Goal: Information Seeking & Learning: Find specific fact

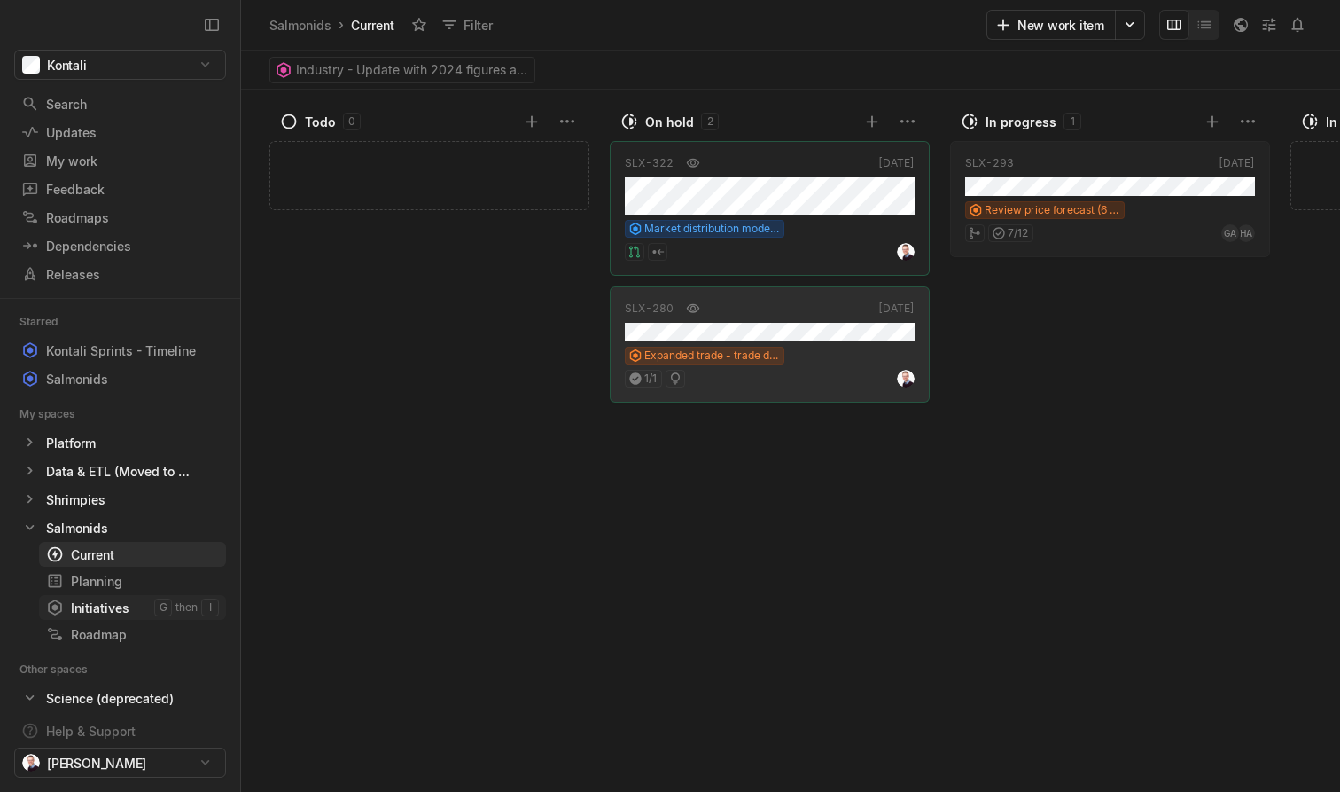
click at [83, 603] on div "Initiatives" at bounding box center [100, 607] width 108 height 19
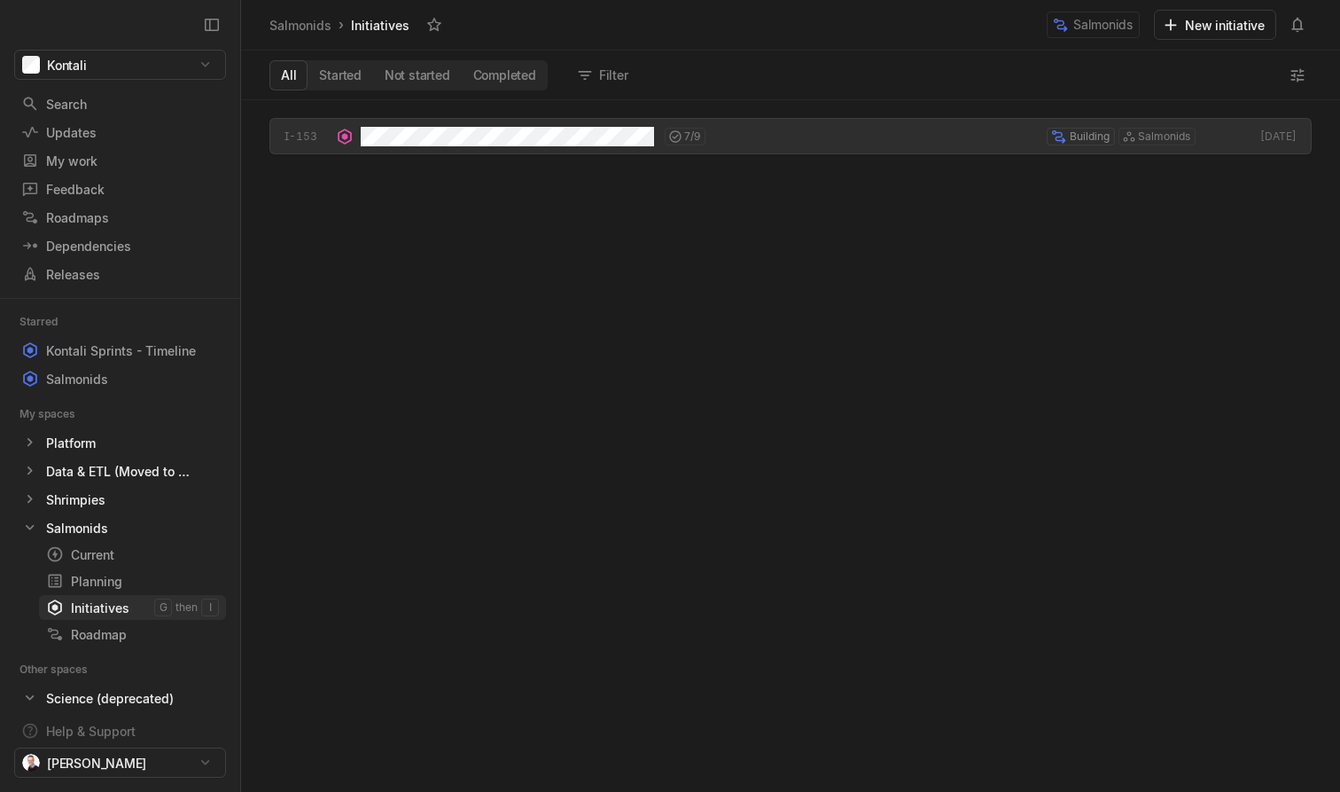
scroll to position [691, 1099]
click at [105, 560] on div "Current" at bounding box center [100, 554] width 108 height 19
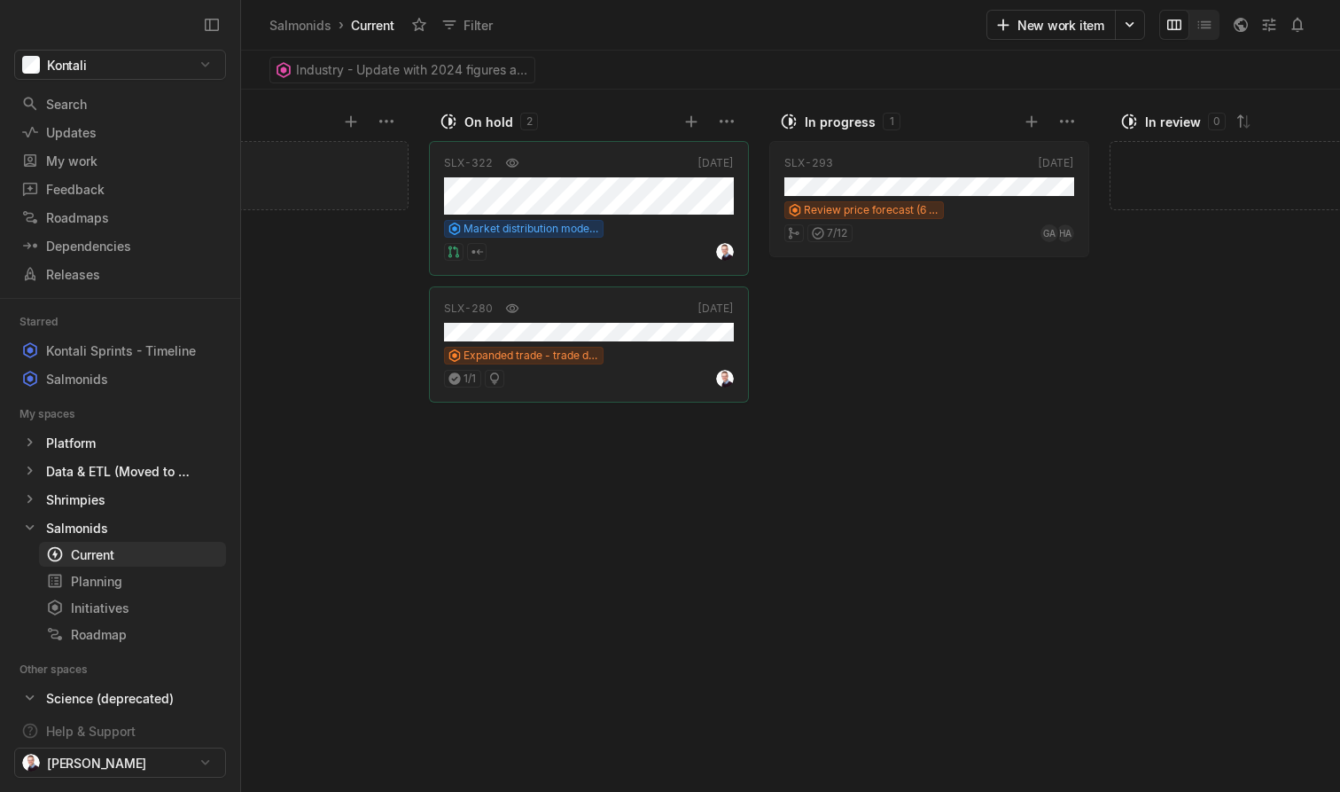
scroll to position [0, 182]
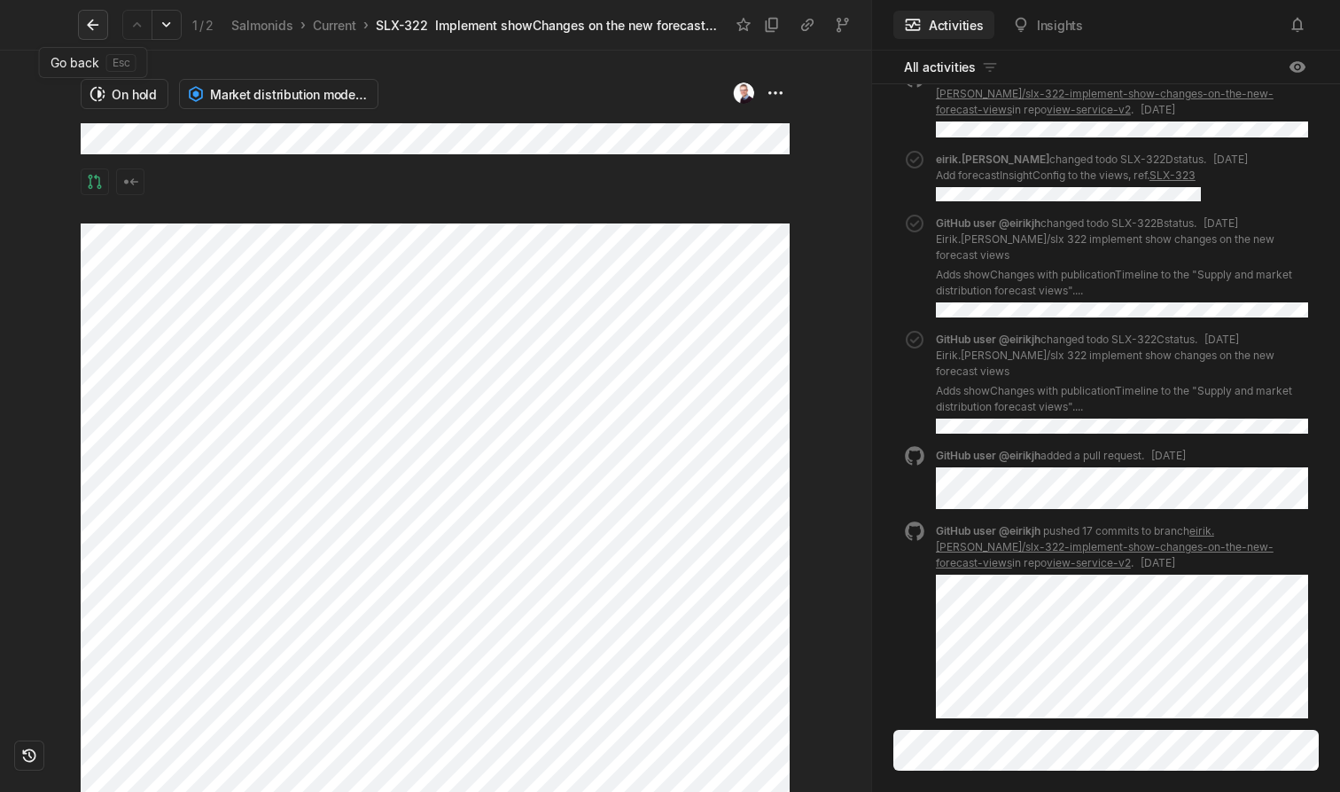
click at [94, 28] on icon at bounding box center [93, 25] width 18 height 18
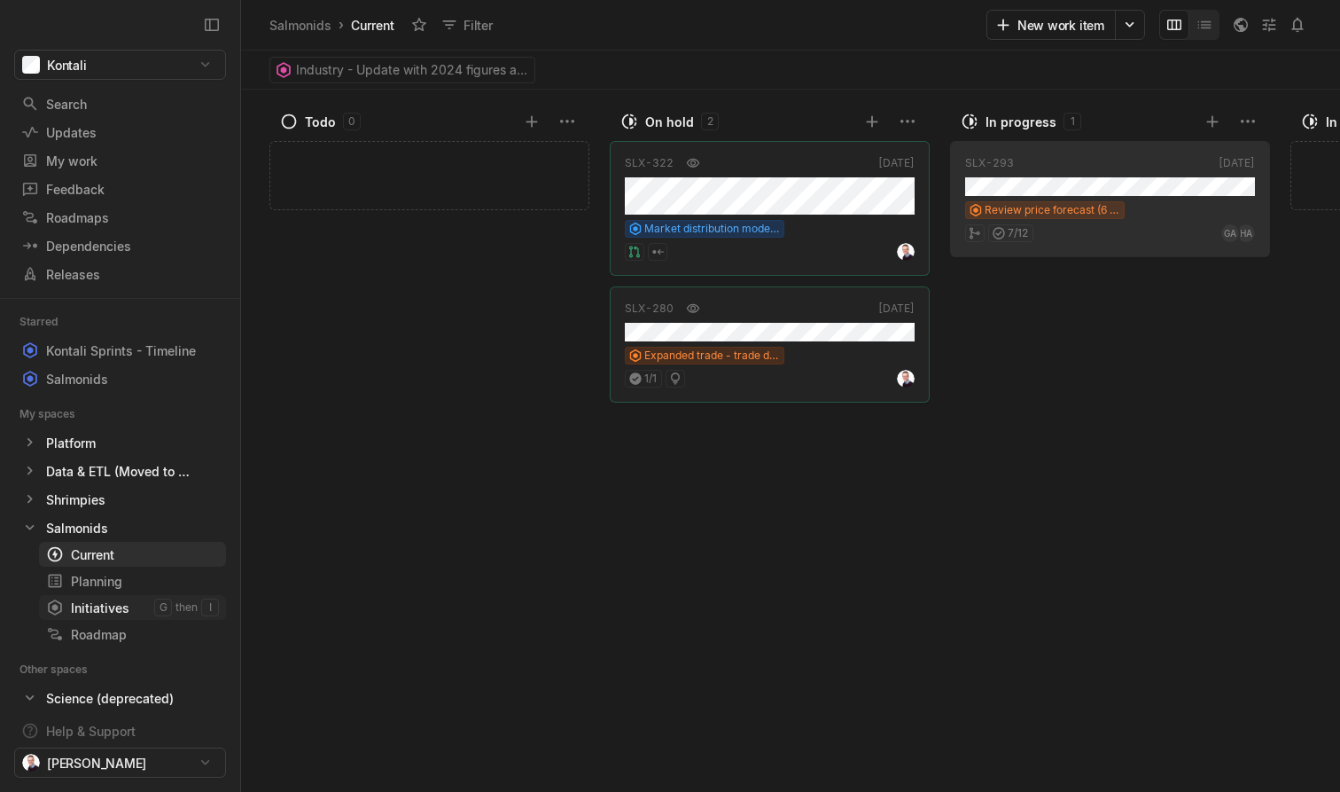
click at [113, 605] on div "Initiatives" at bounding box center [100, 607] width 108 height 19
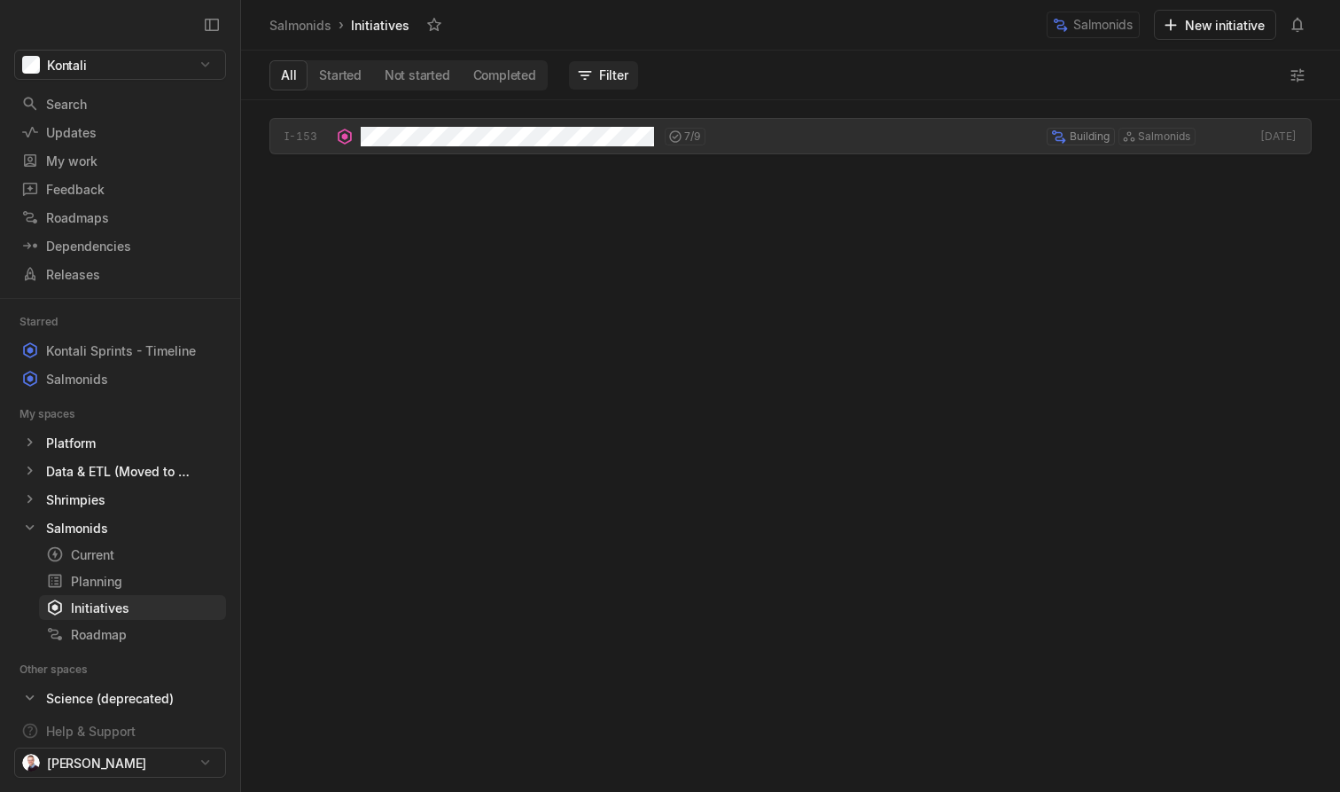
click at [592, 73] on button "Filter" at bounding box center [604, 75] width 70 height 28
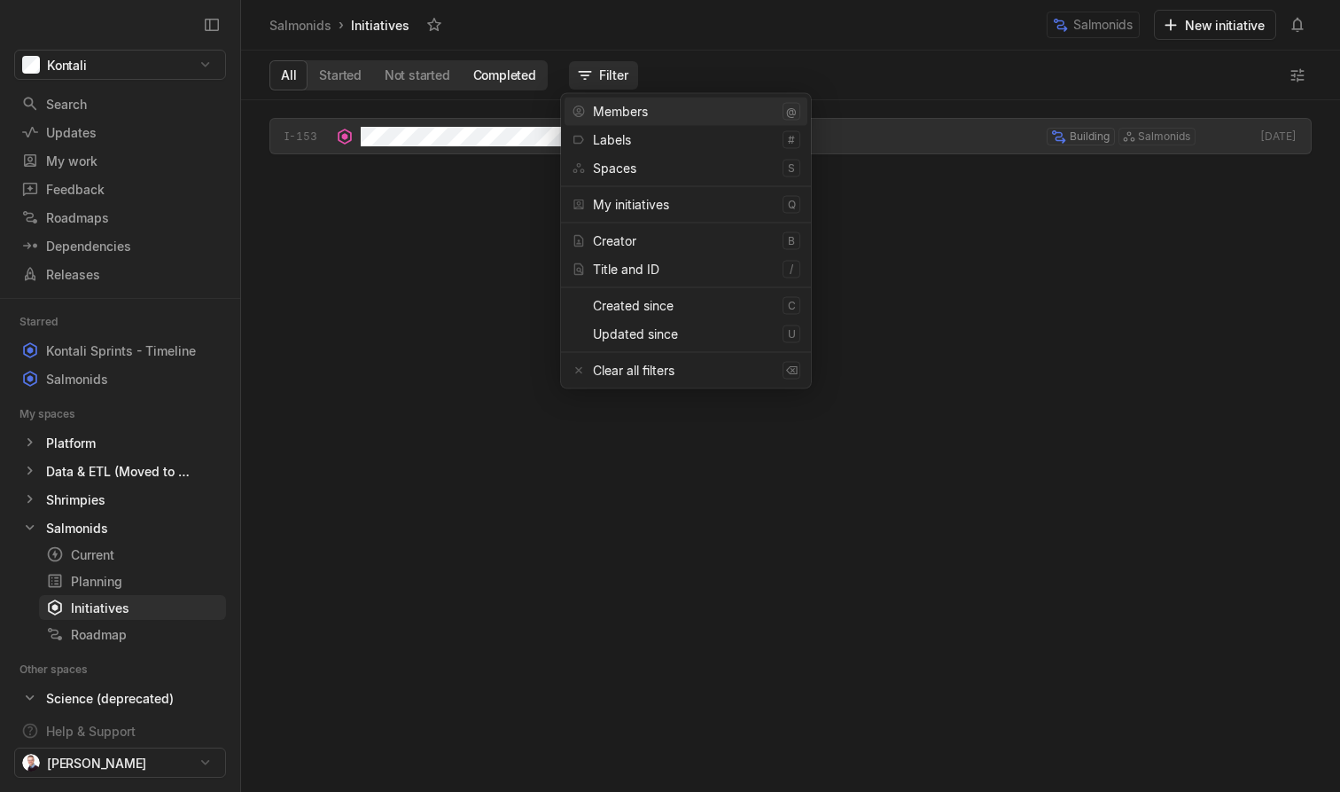
click at [510, 83] on button "Completed" at bounding box center [505, 75] width 86 height 28
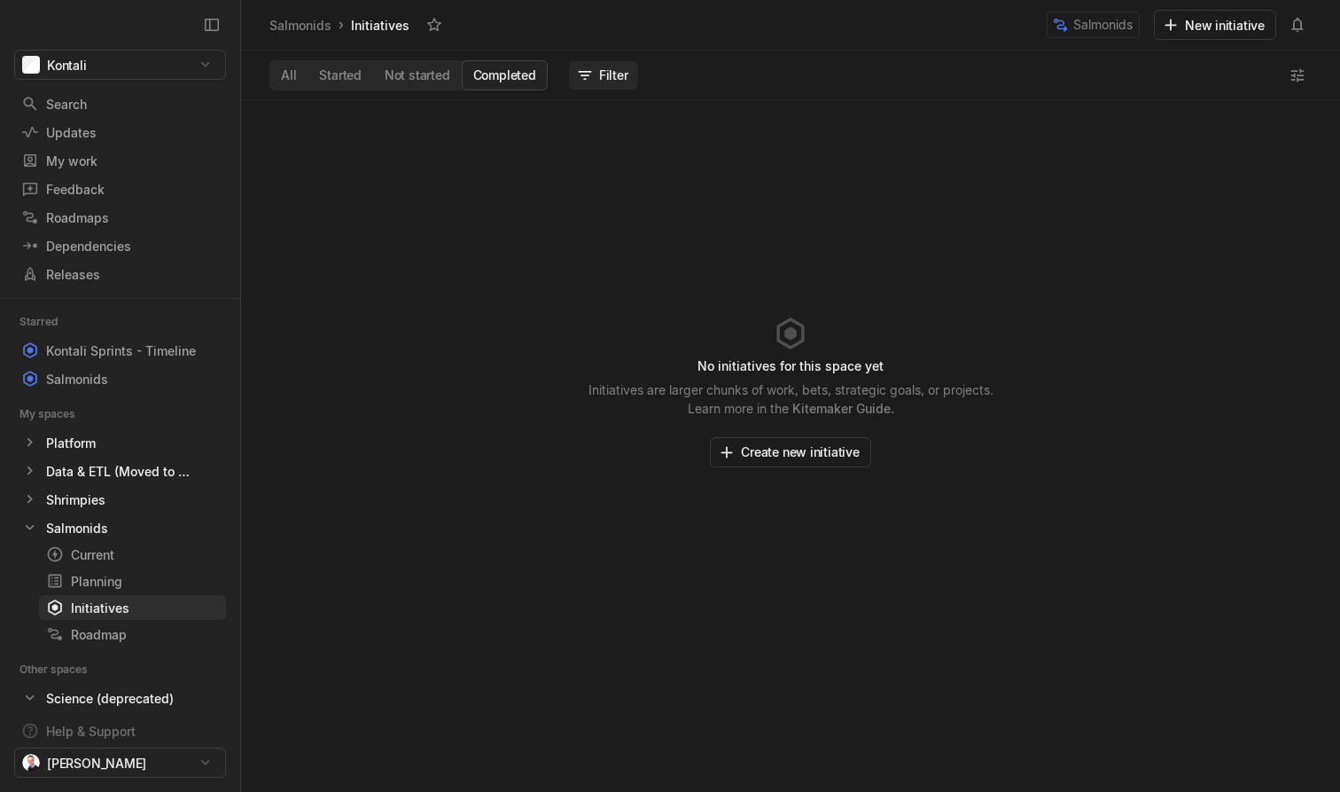
click at [608, 71] on button "Filter" at bounding box center [604, 75] width 70 height 28
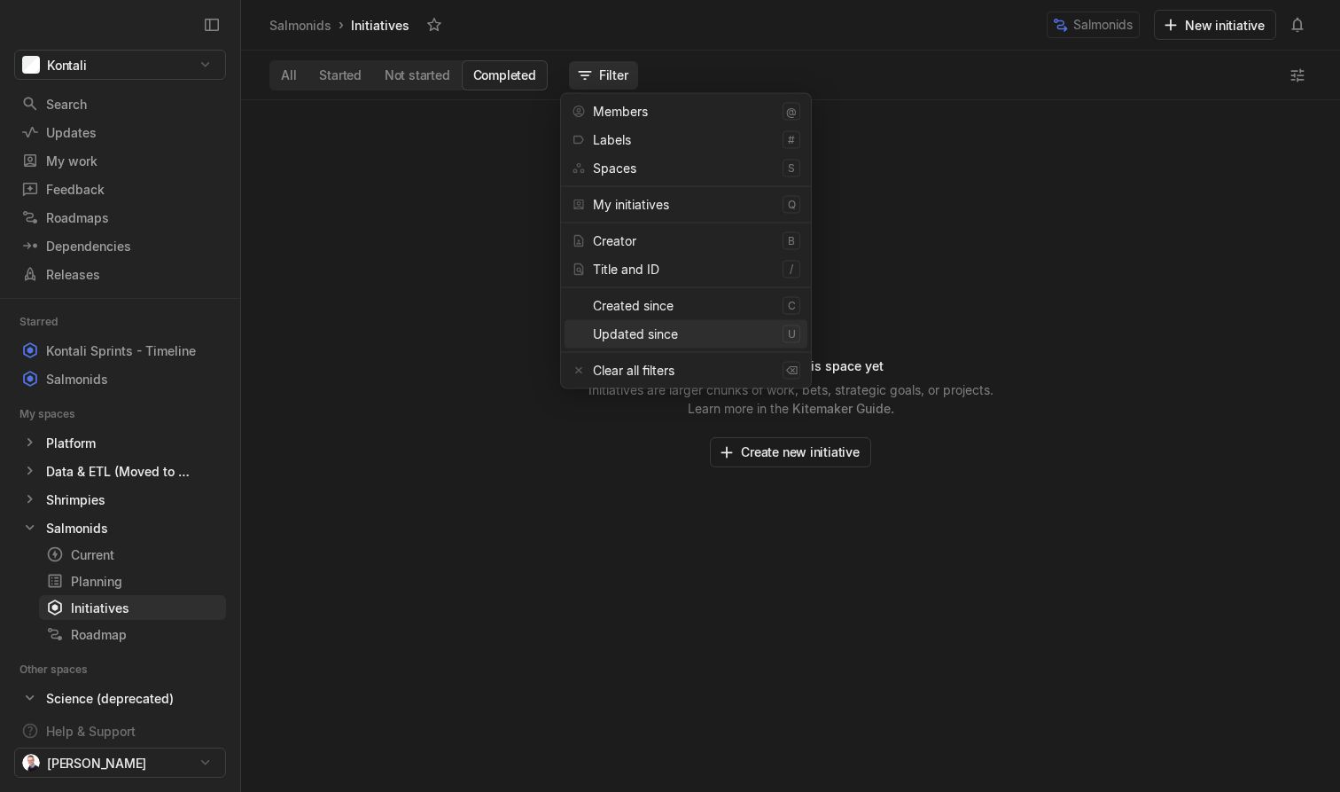
click at [985, 331] on div "No initiatives for this space yet Initiatives are larger chunks of work, bets, …" at bounding box center [790, 445] width 1099 height 691
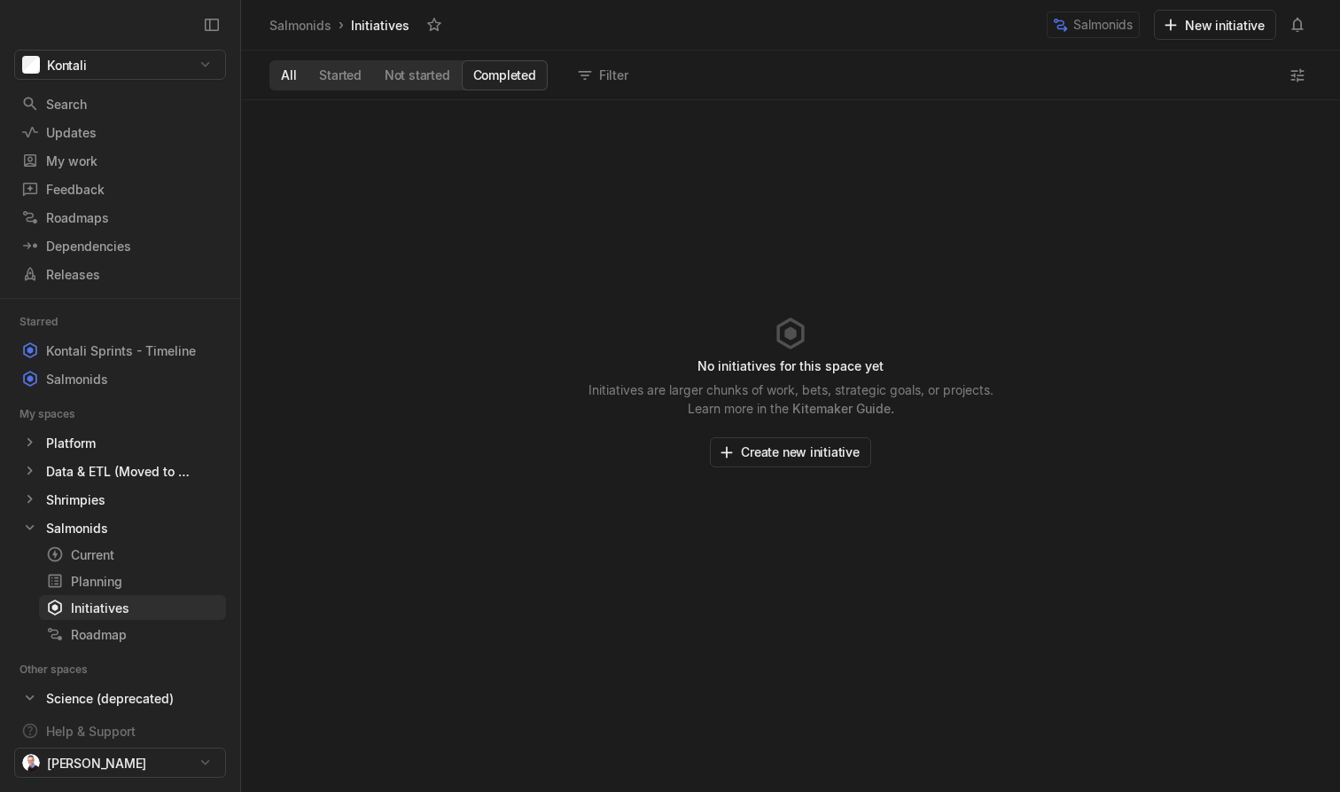
click at [295, 70] on button "All" at bounding box center [288, 75] width 38 height 28
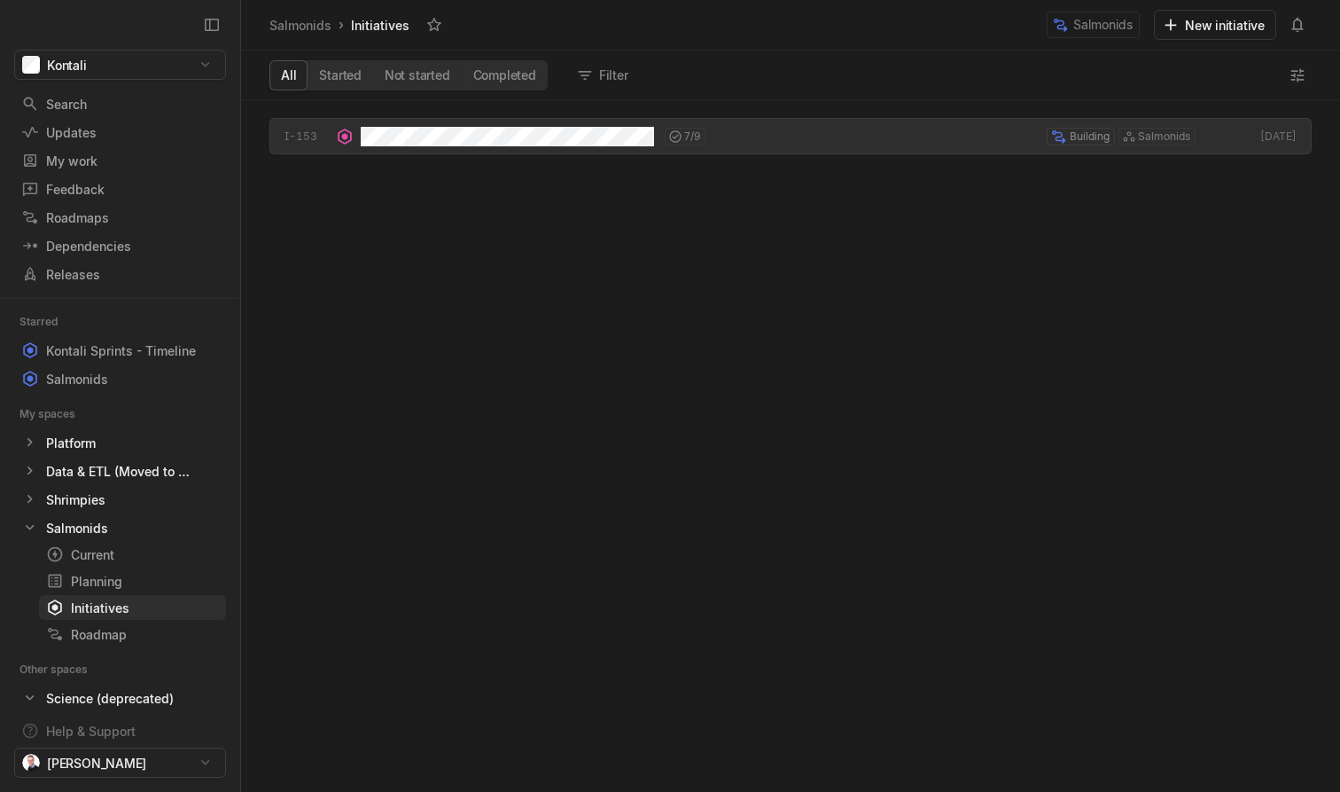
scroll to position [691, 1099]
click at [99, 376] on div "Salmonids" at bounding box center [77, 379] width 62 height 19
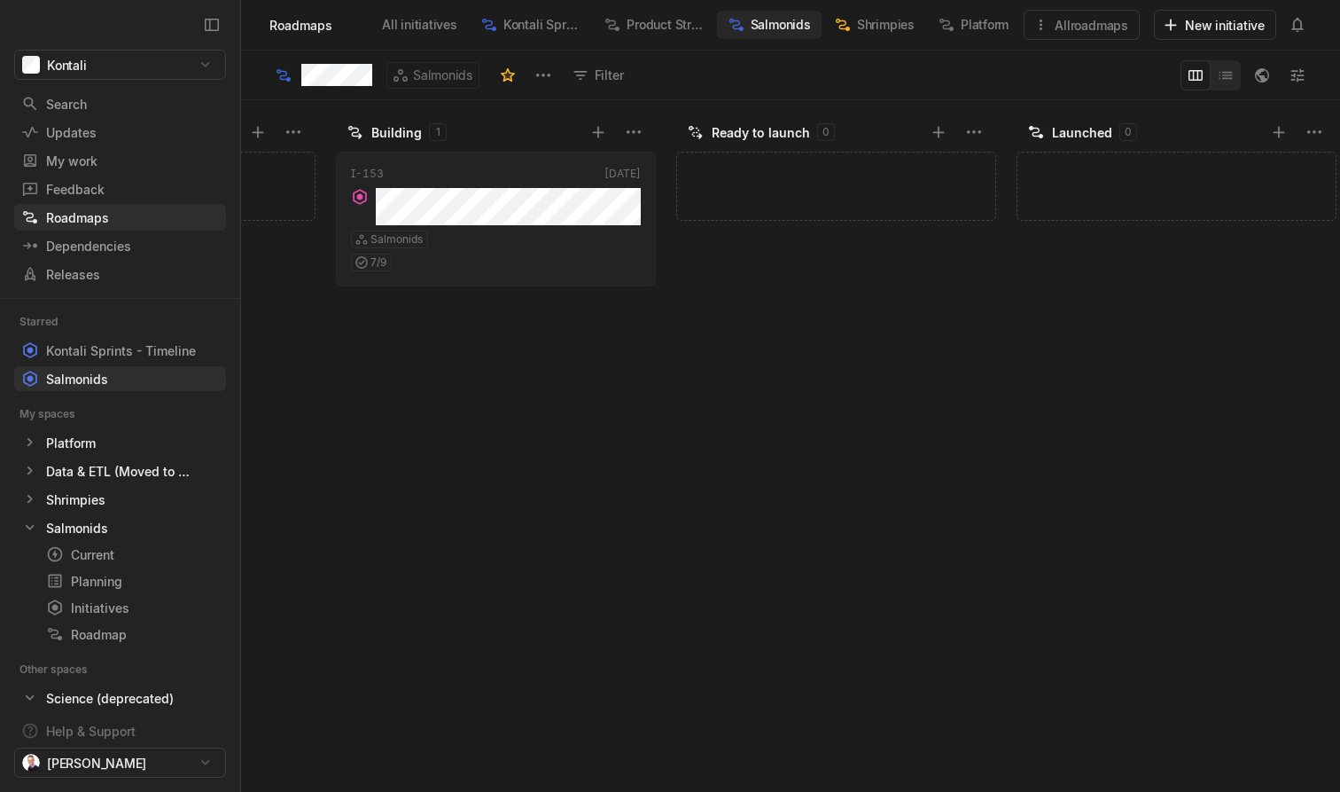
scroll to position [0, 2367]
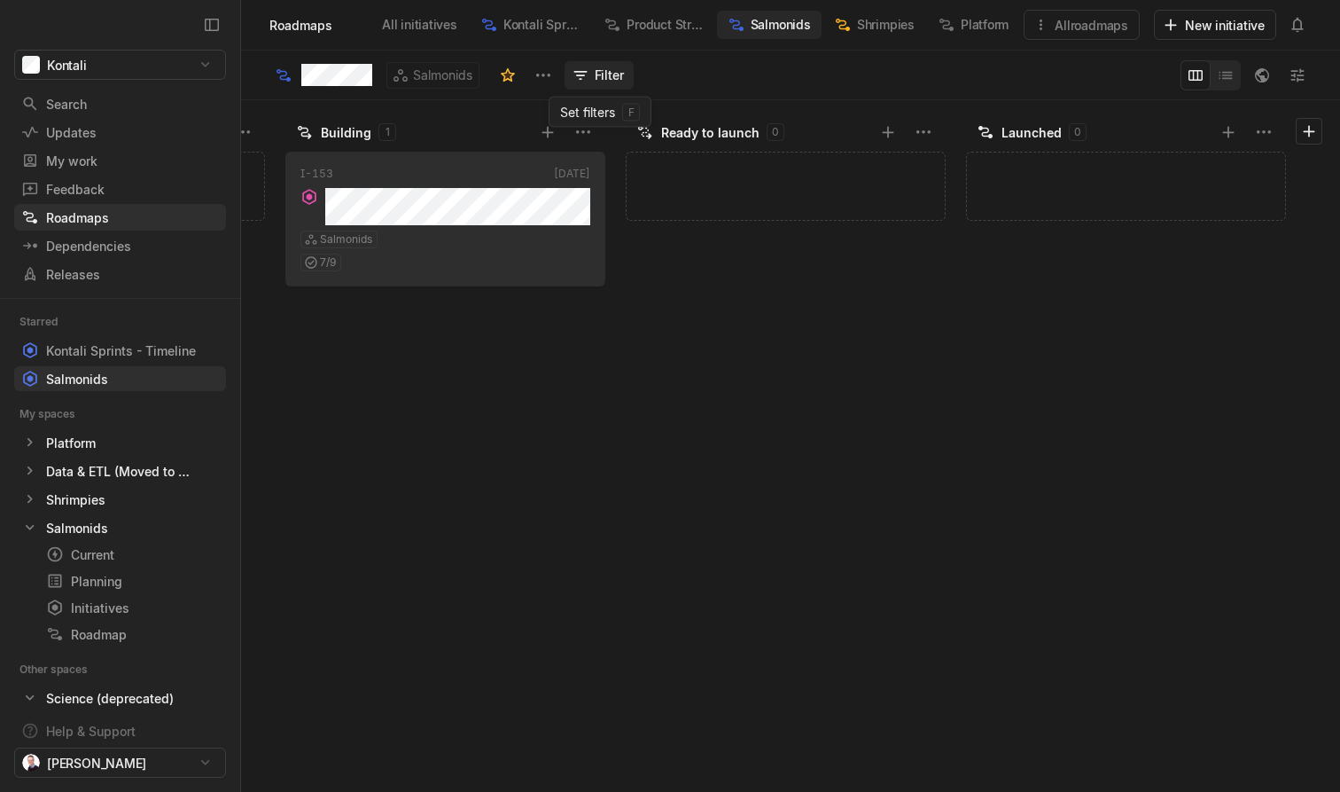
click at [596, 76] on button "Filter" at bounding box center [600, 75] width 70 height 28
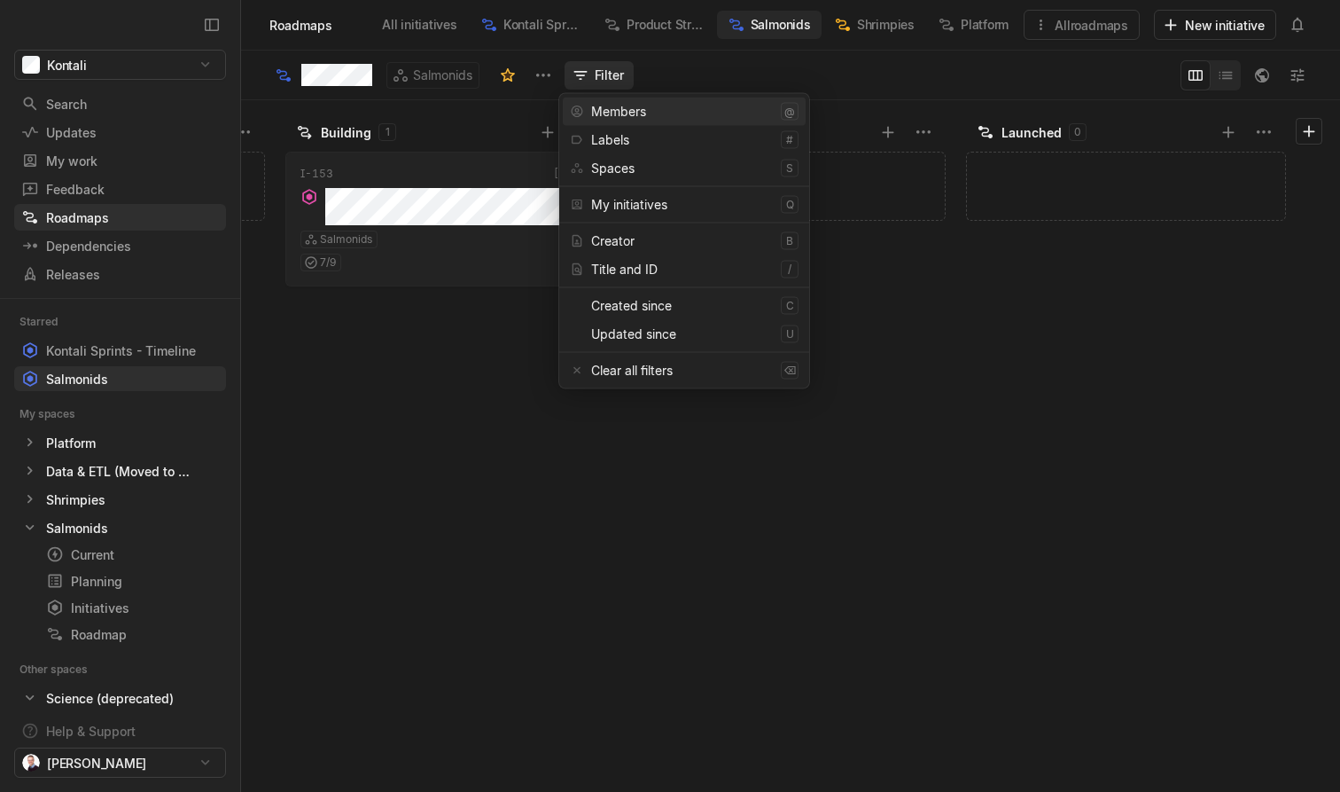
click at [596, 76] on button "Filter" at bounding box center [600, 75] width 70 height 28
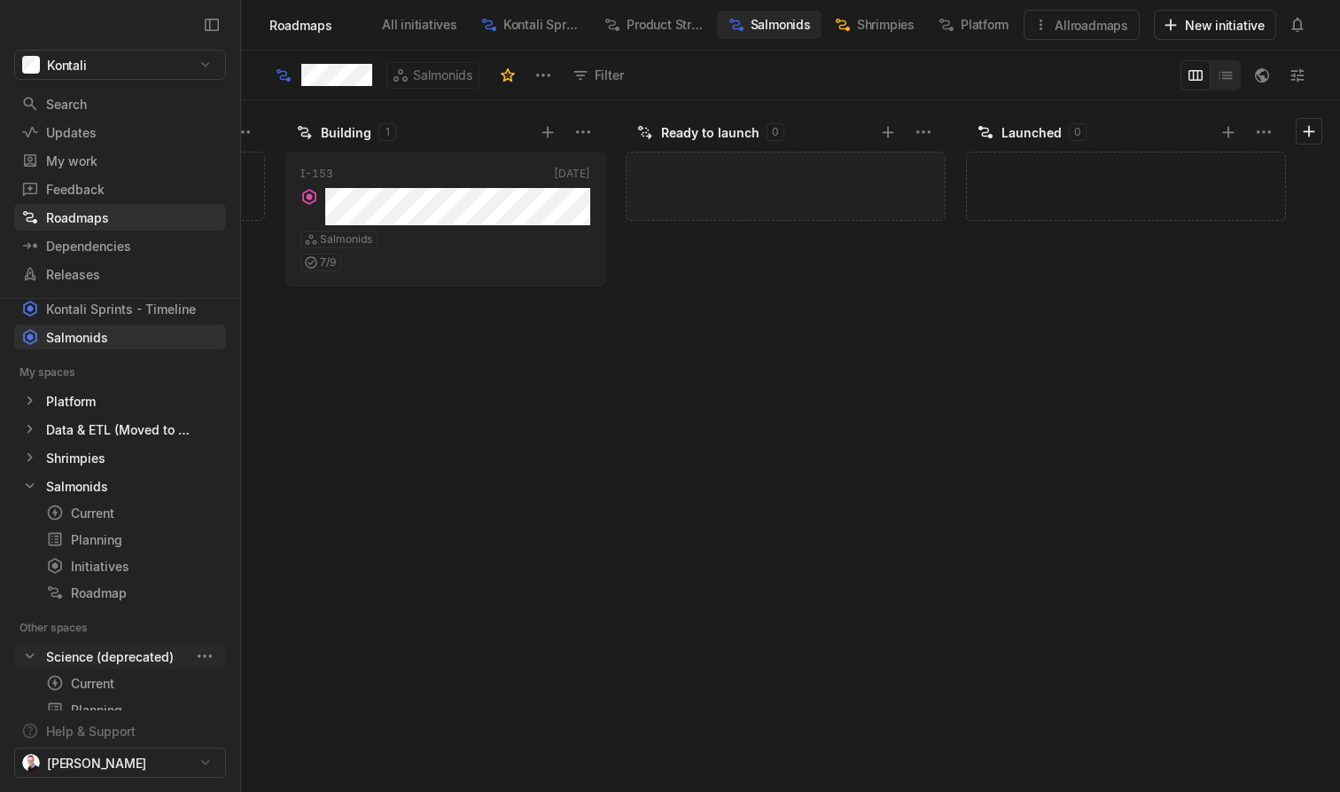
scroll to position [0, 0]
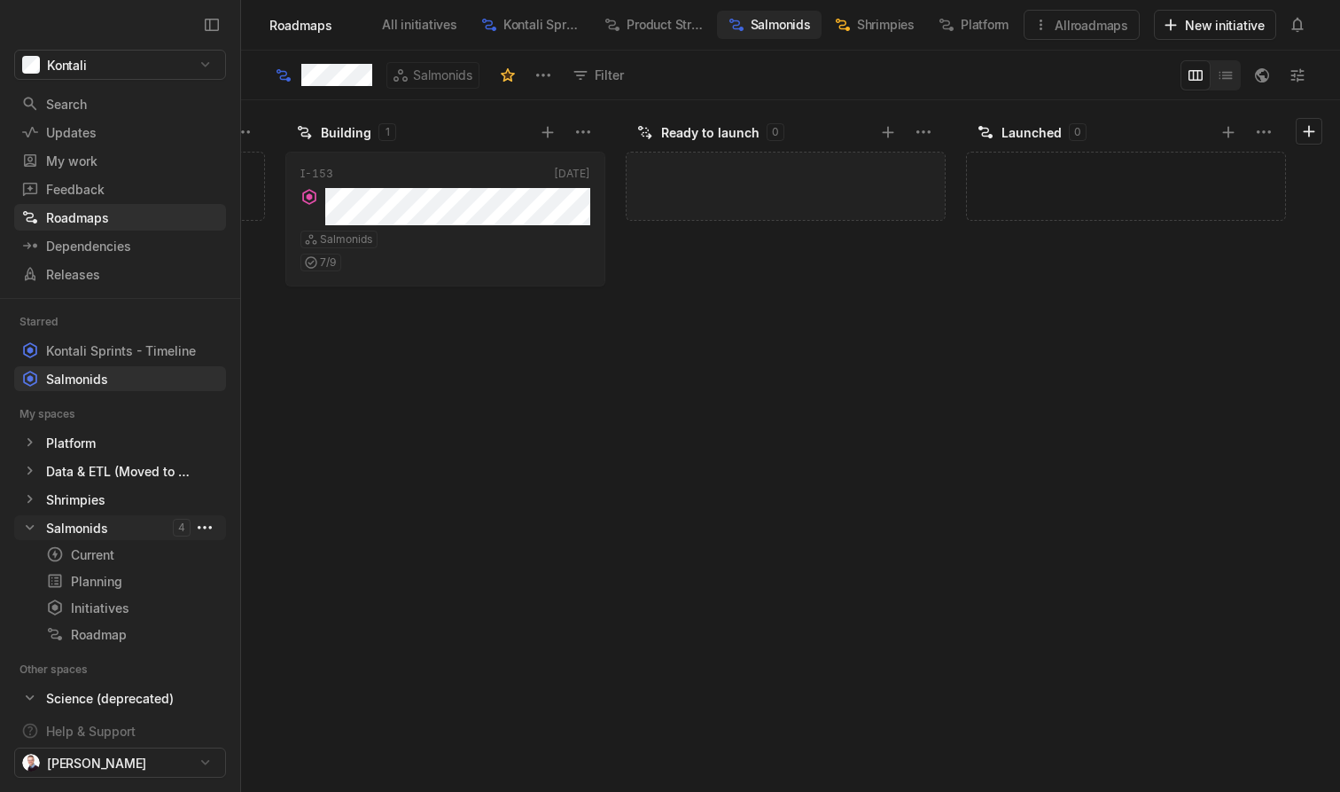
click at [207, 522] on html "Kontali Search / Updates g then u My work = Feedback g then f Roadmaps g then ⇧…" at bounding box center [670, 396] width 1340 height 792
click at [285, 594] on span "View archive" at bounding box center [349, 596] width 188 height 28
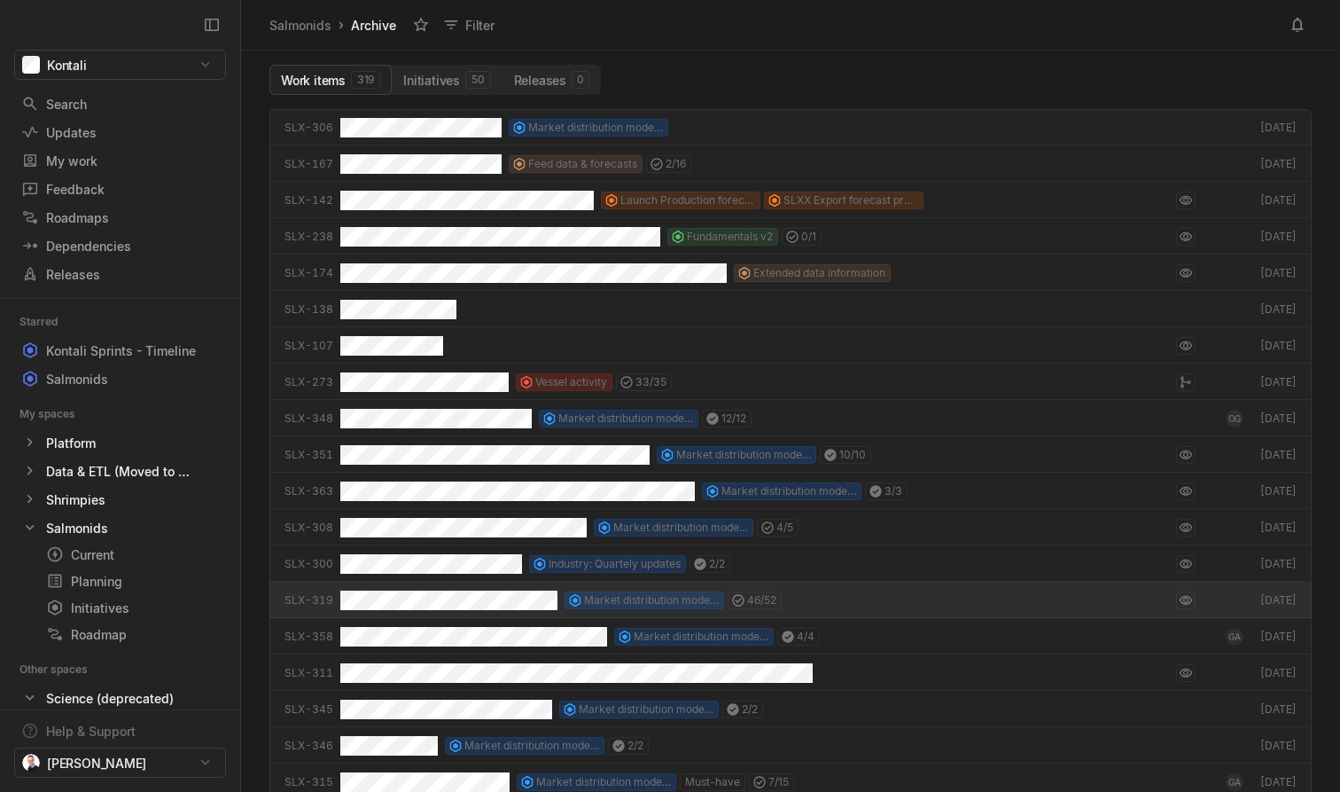
scroll to position [683, 1099]
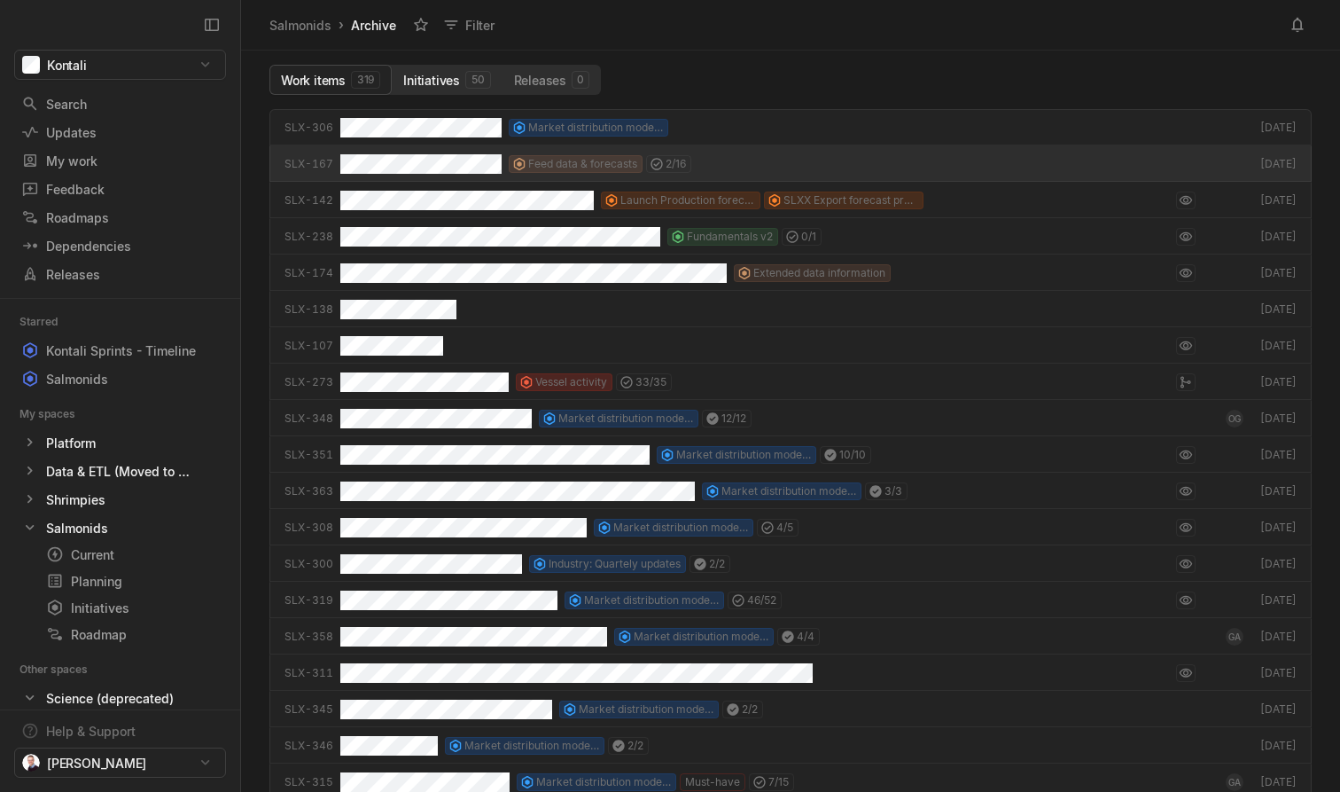
click at [433, 79] on button "Initiatives 50" at bounding box center [447, 80] width 110 height 28
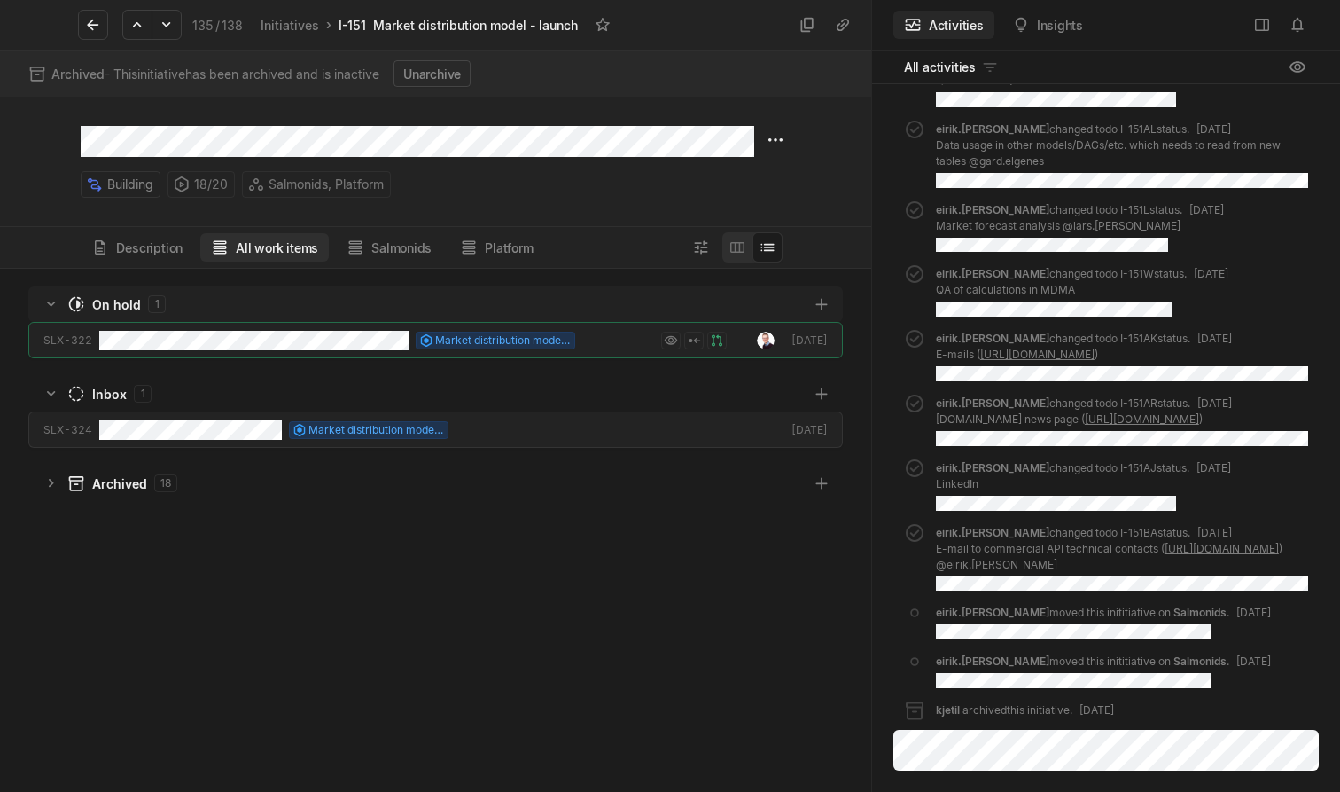
scroll to position [523, 870]
click at [140, 250] on button "Description" at bounding box center [137, 247] width 113 height 28
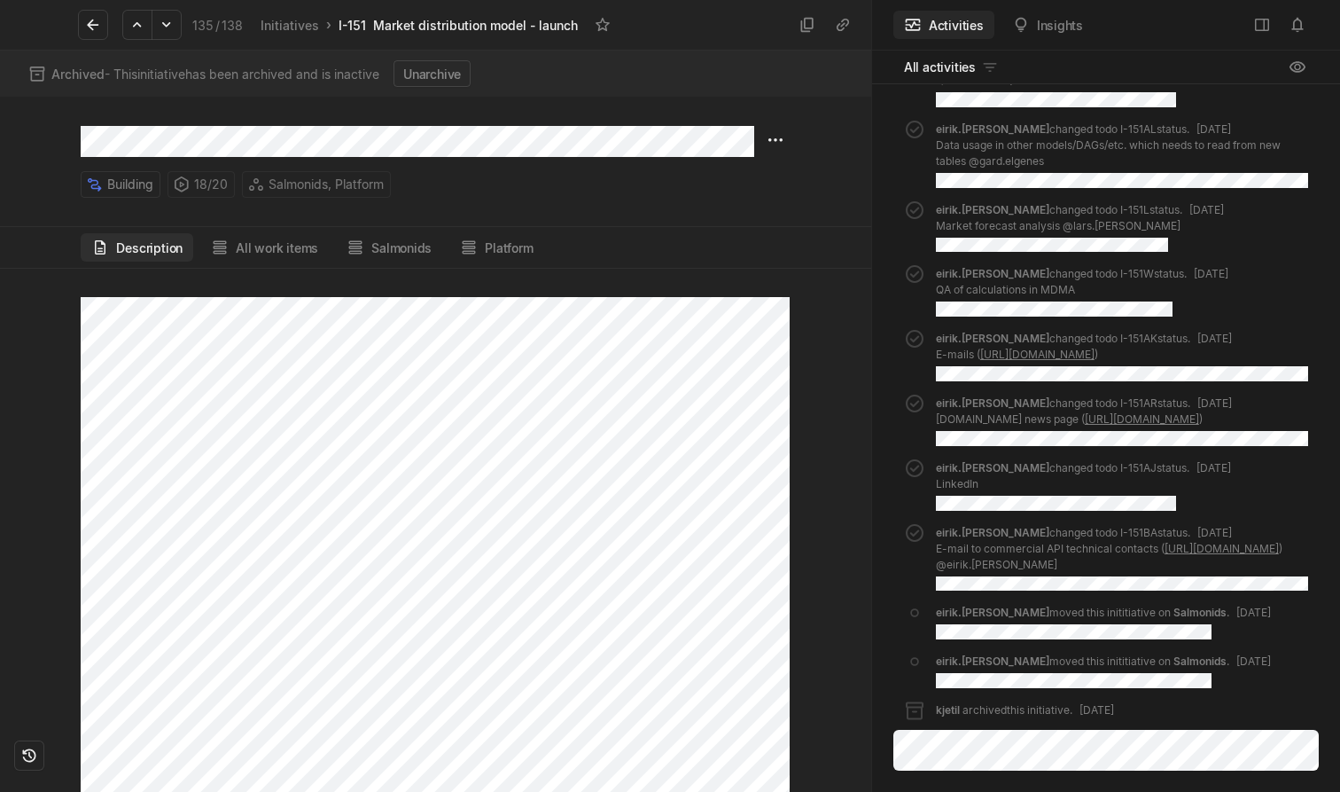
scroll to position [1572, 0]
click at [87, 34] on button at bounding box center [93, 25] width 30 height 30
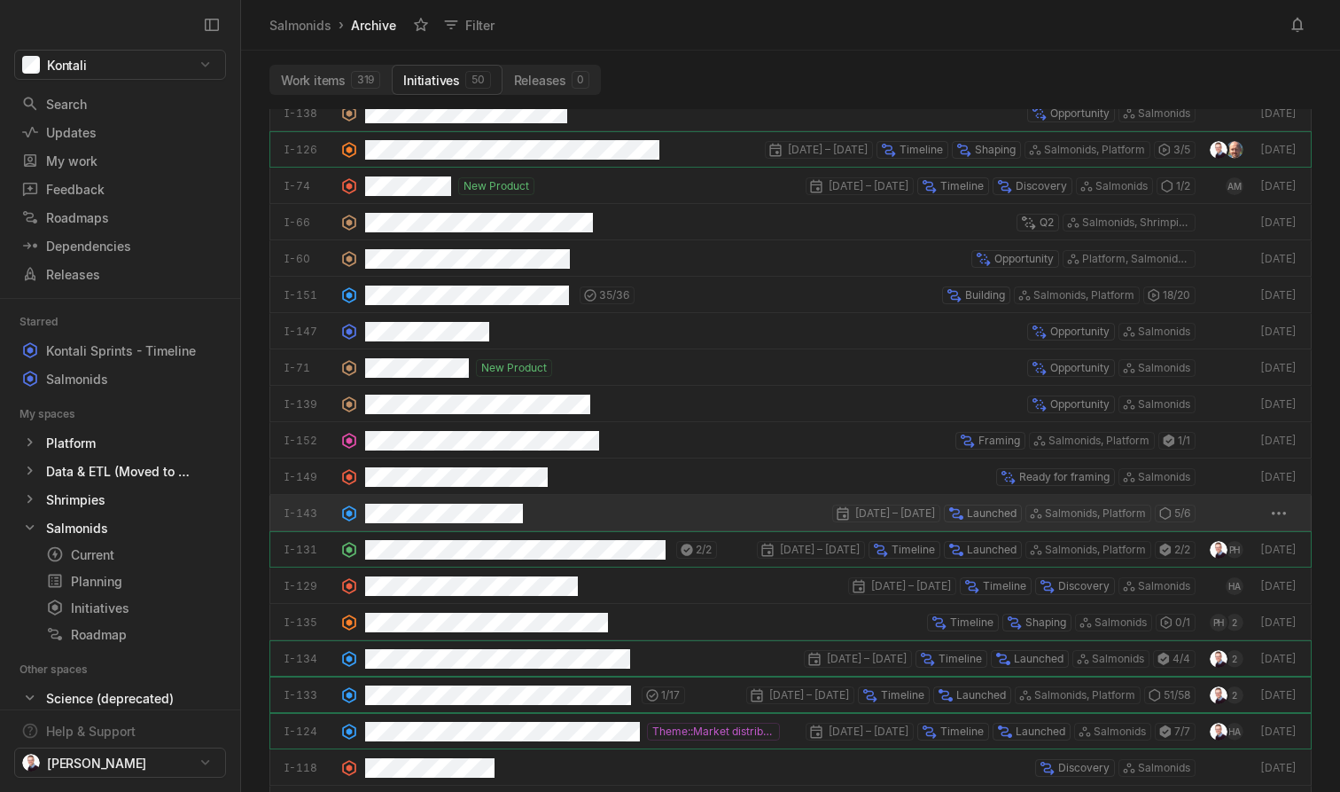
scroll to position [111, 0]
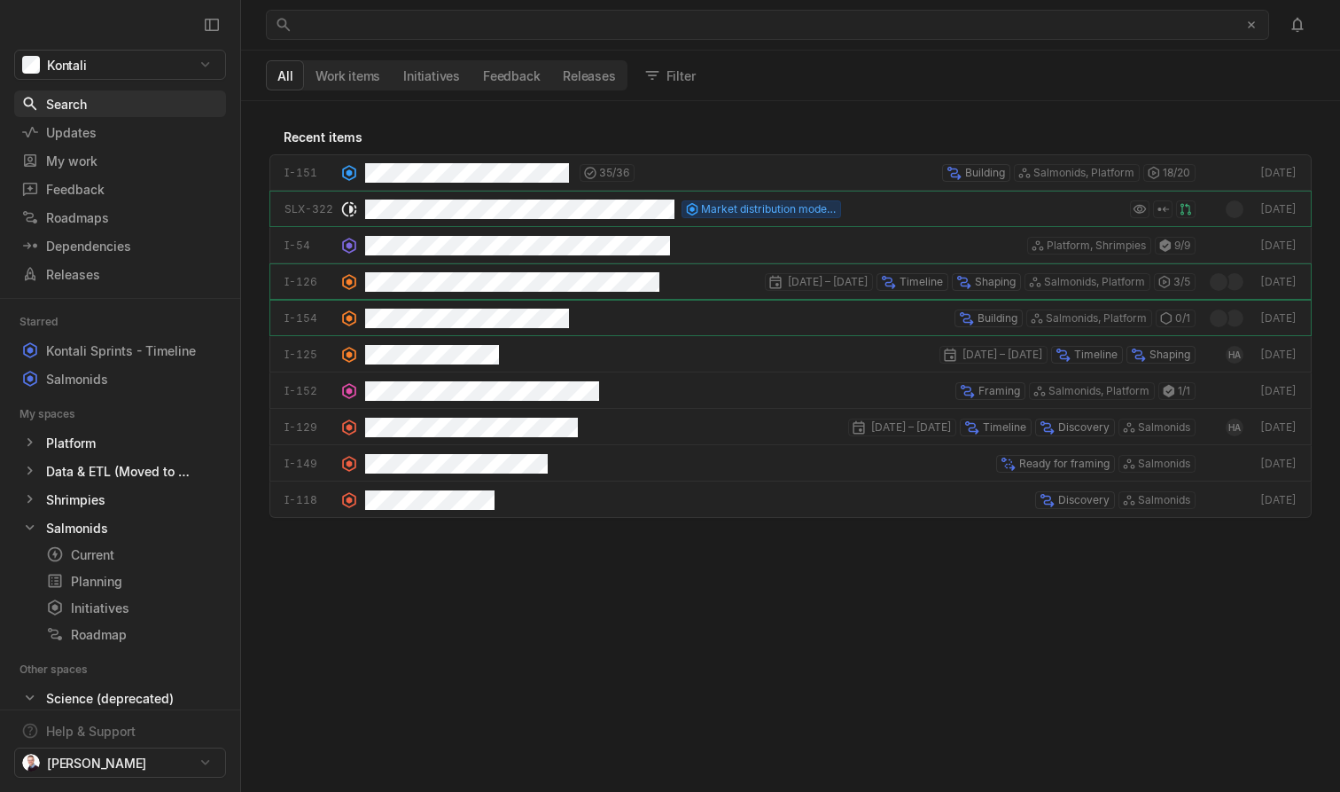
scroll to position [691, 1099]
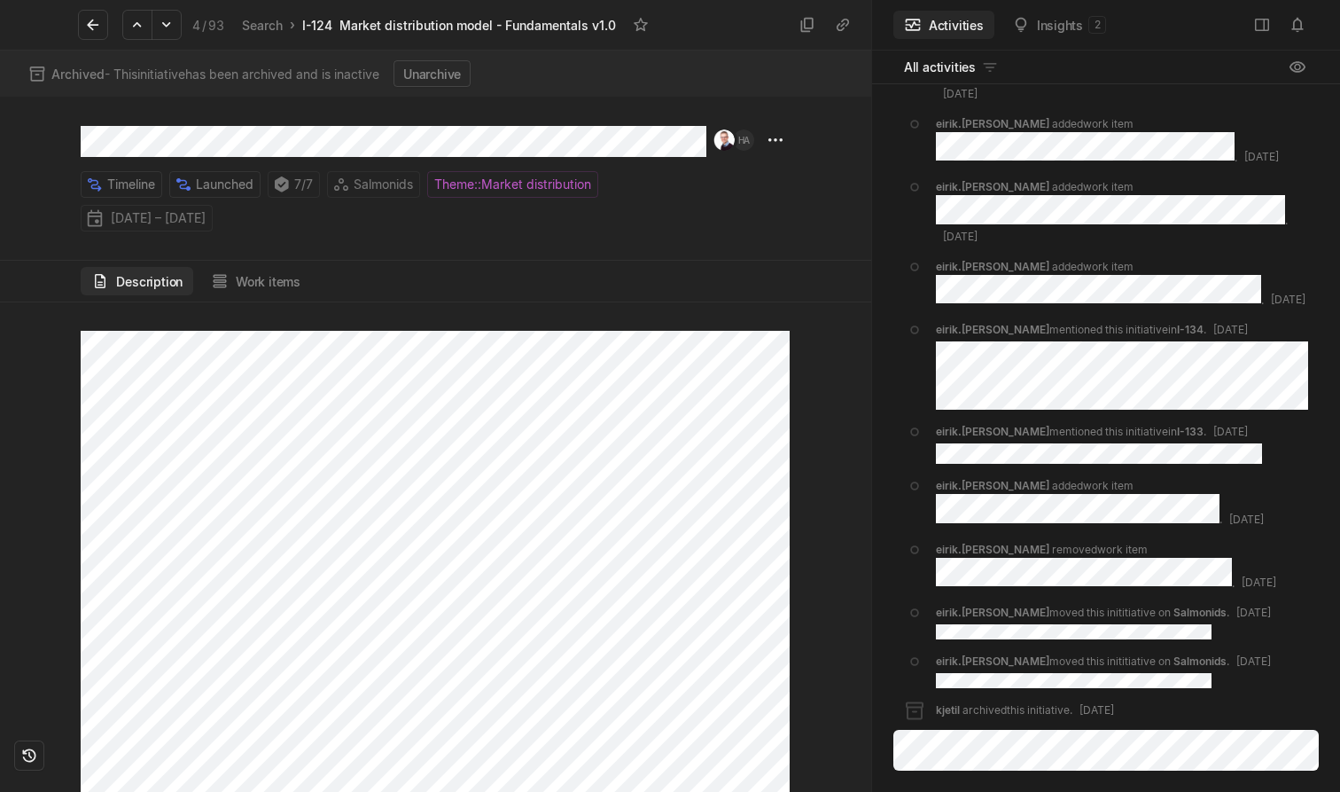
scroll to position [2248, 0]
click at [90, 28] on icon at bounding box center [93, 25] width 18 height 18
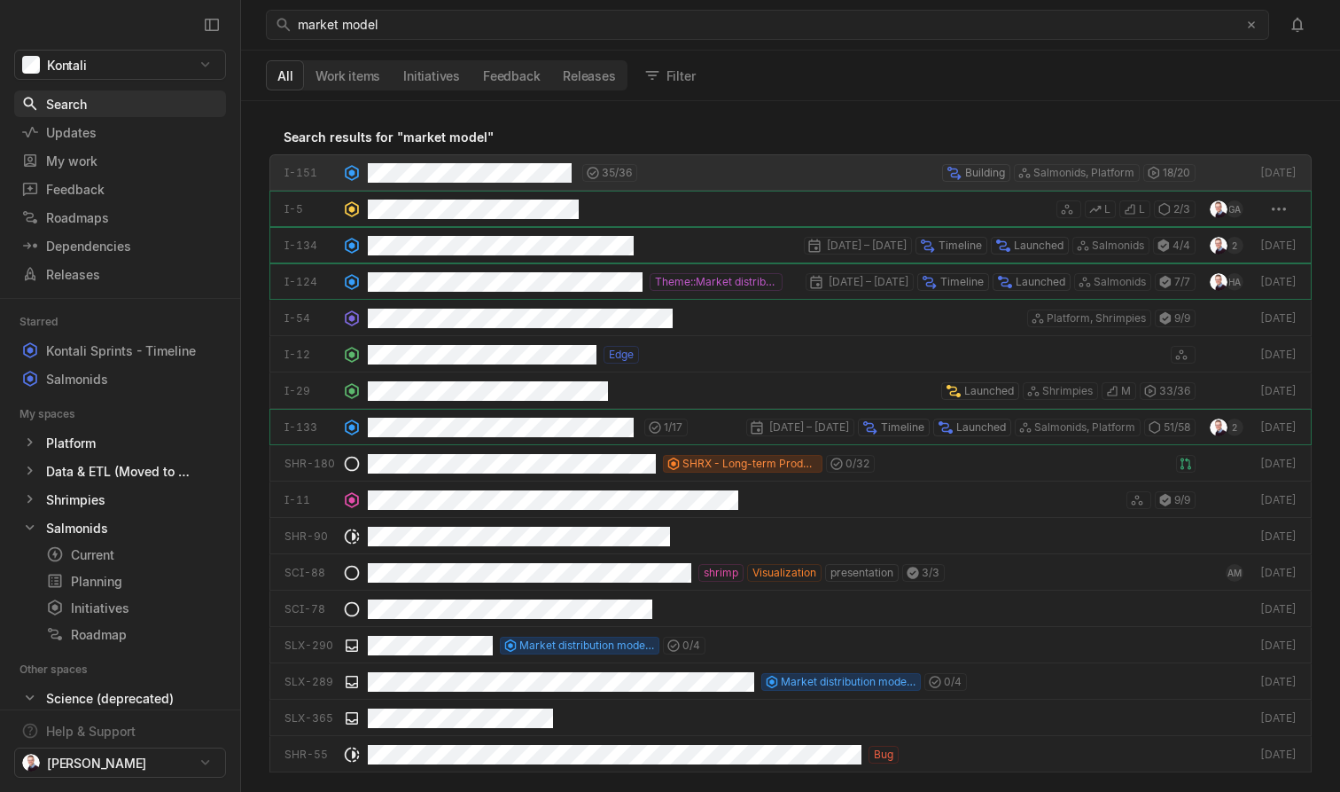
scroll to position [691, 1099]
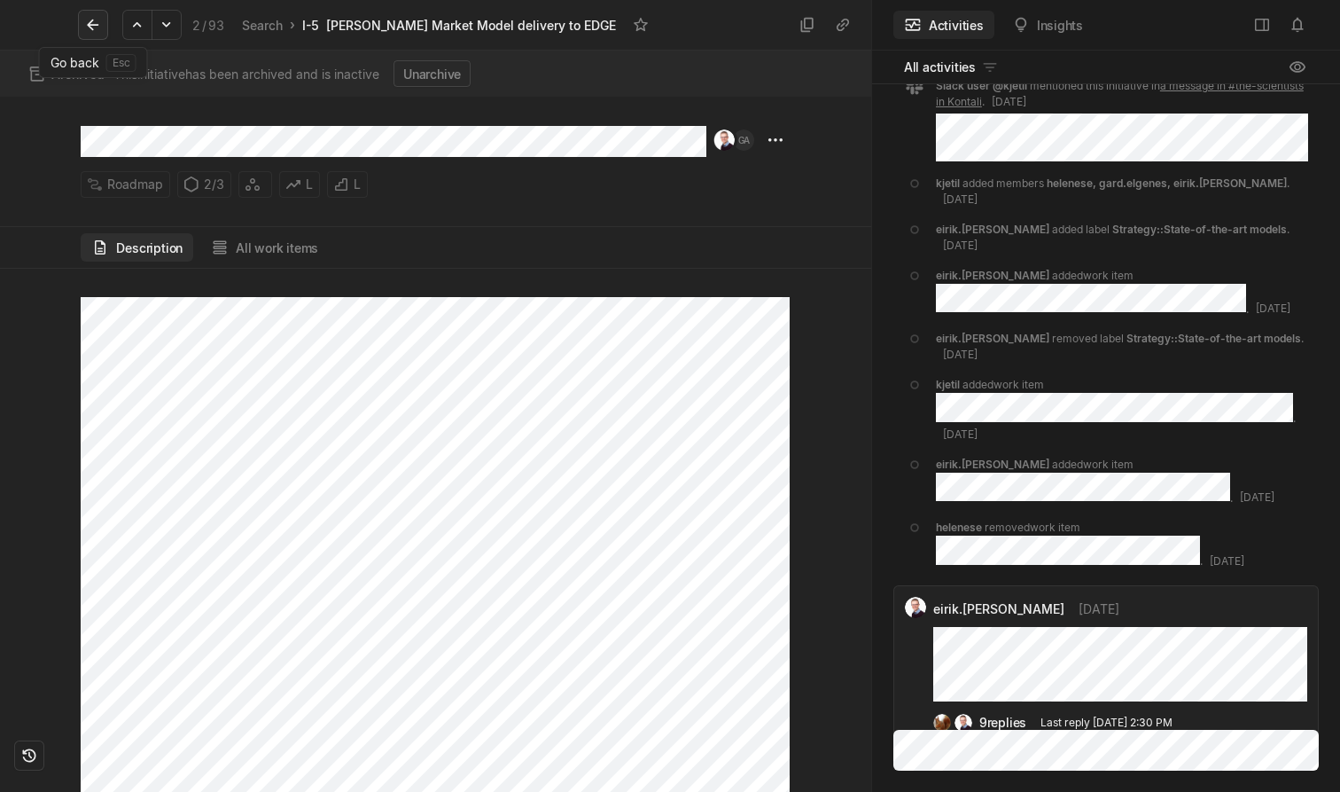
click at [87, 27] on icon at bounding box center [93, 25] width 18 height 18
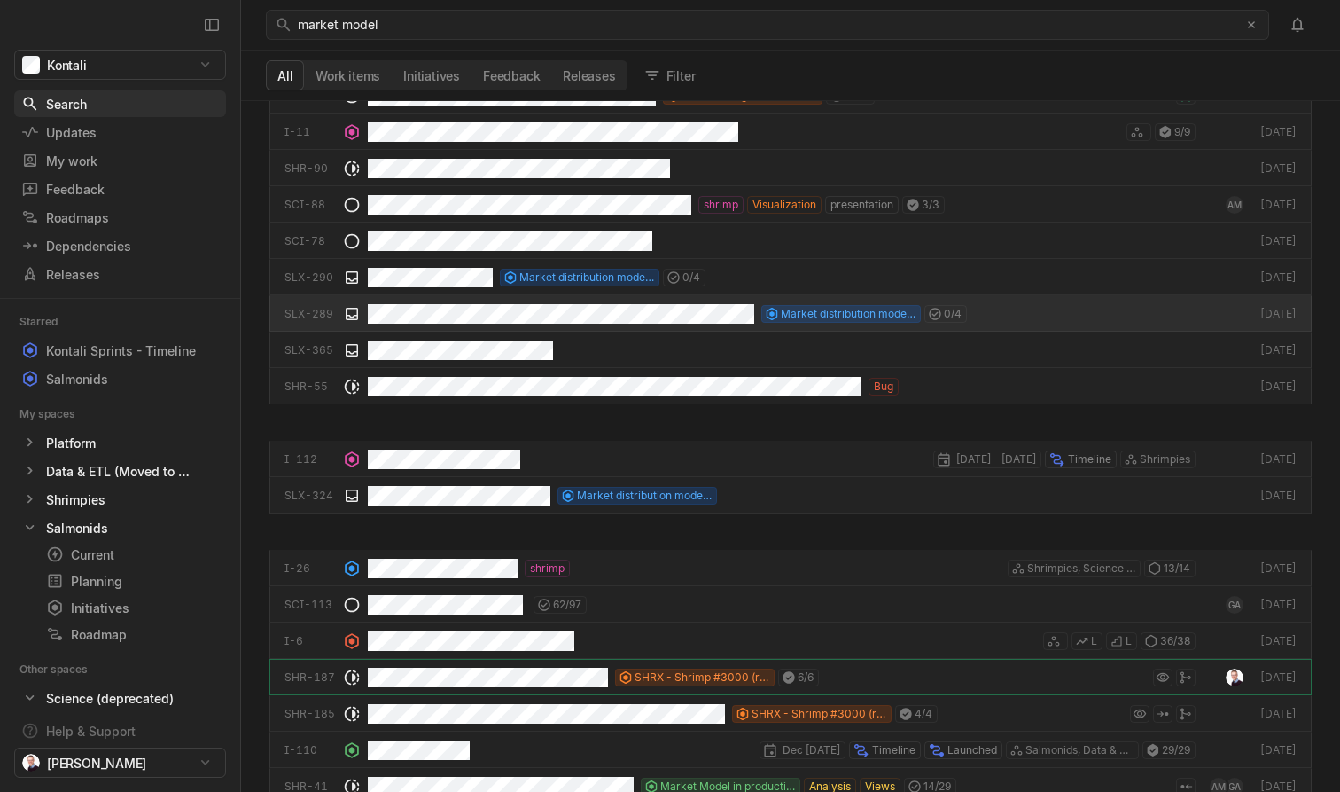
scroll to position [375, 0]
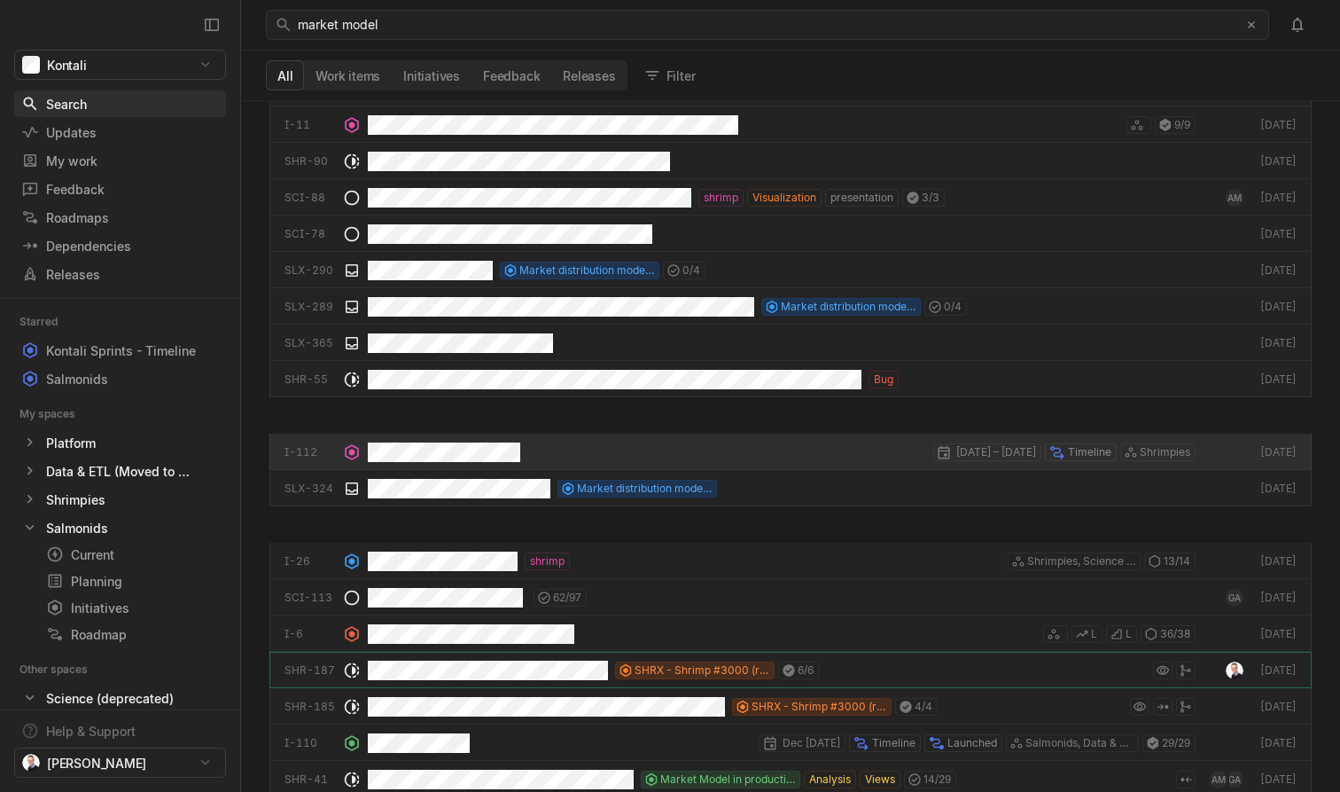
click at [641, 449] on div "[DATE] – [DATE] Timeline Shrimpies" at bounding box center [782, 451] width 828 height 36
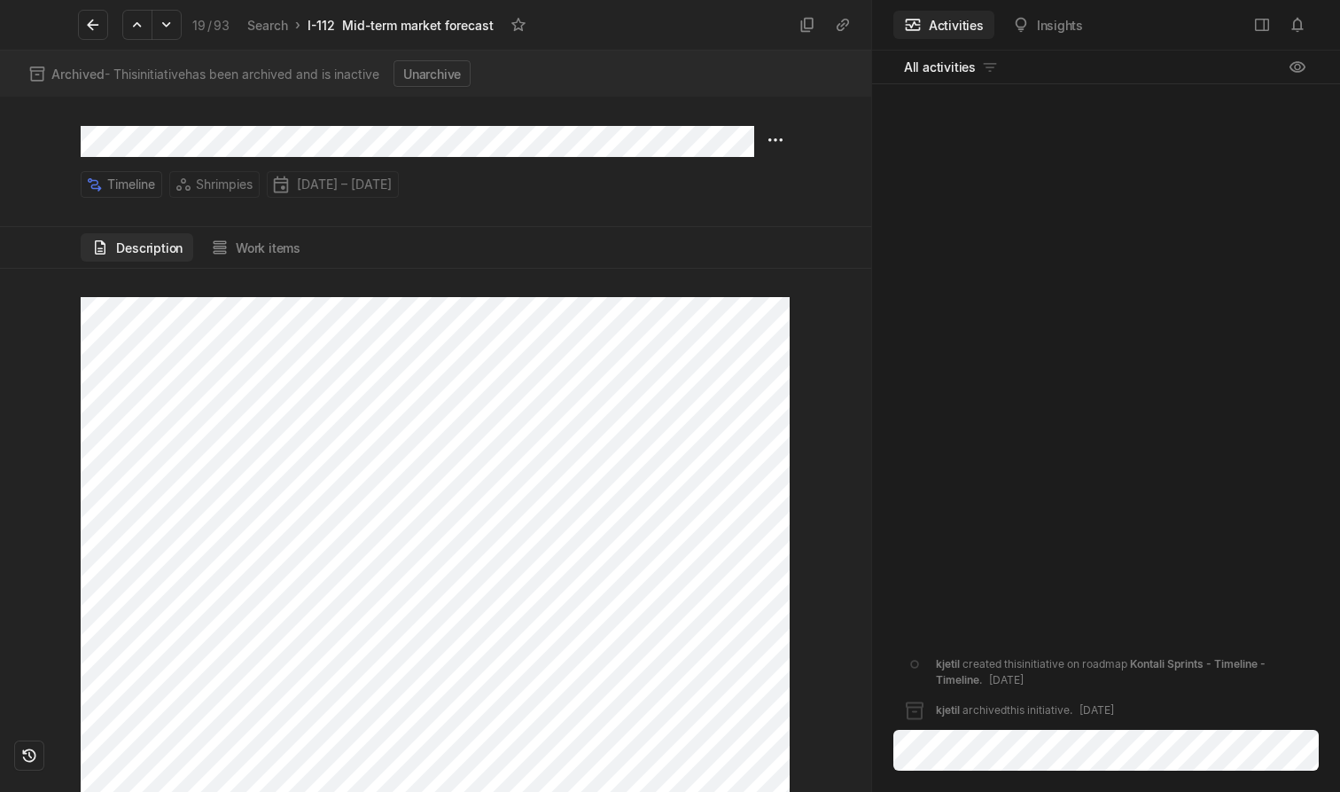
scroll to position [1, 0]
click at [84, 17] on icon at bounding box center [93, 25] width 18 height 18
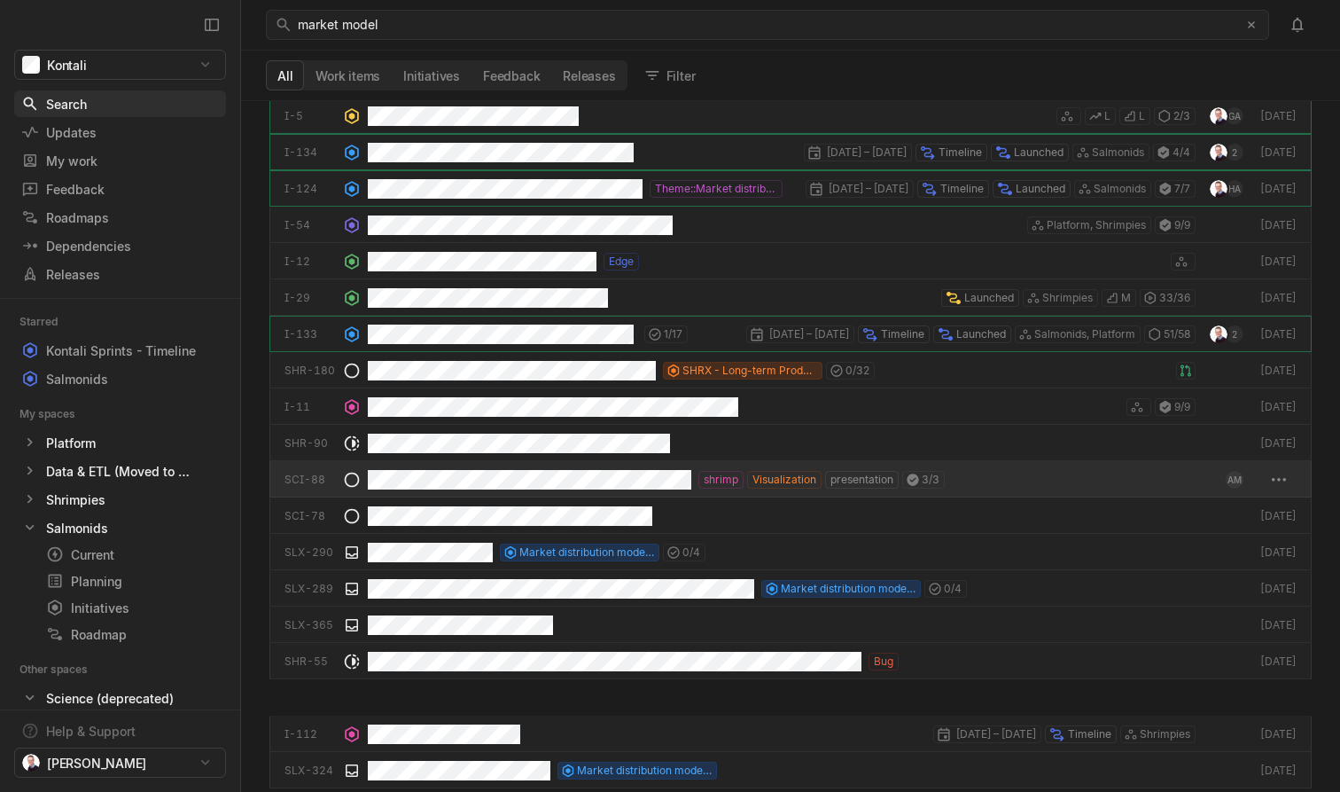
scroll to position [95, 0]
